Goal: Check status

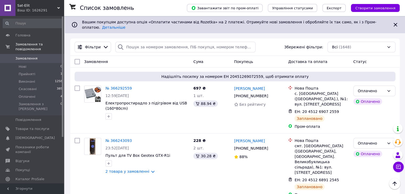
scroll to position [21, 0]
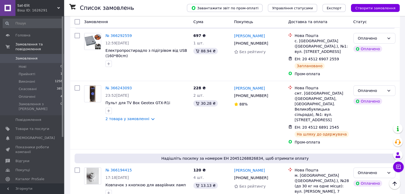
scroll to position [107, 0]
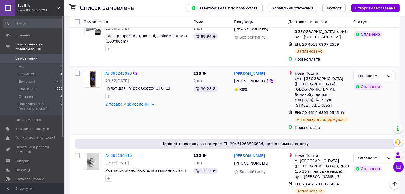
click at [130, 102] on link "2 товара у замовленні" at bounding box center [127, 104] width 44 height 4
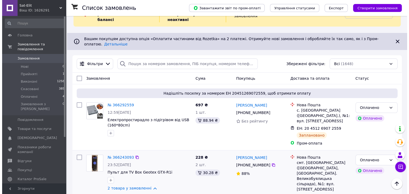
scroll to position [0, 0]
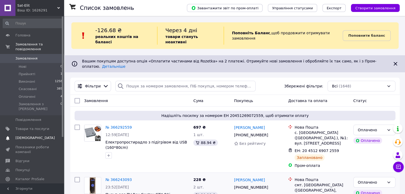
click at [42, 136] on span "[DEMOGRAPHIC_DATA]" at bounding box center [32, 138] width 34 height 5
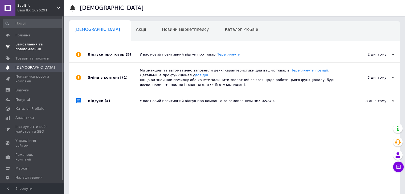
click at [30, 45] on span "Замовлення та повідомлення" at bounding box center [32, 47] width 34 height 10
